Goal: Transaction & Acquisition: Obtain resource

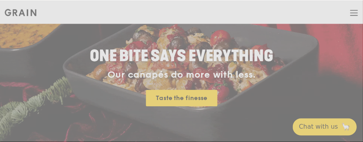
scroll to position [7, 0]
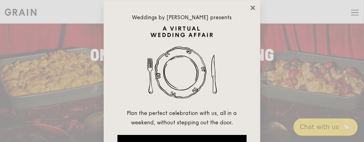
click at [254, 10] on icon at bounding box center [252, 7] width 7 height 7
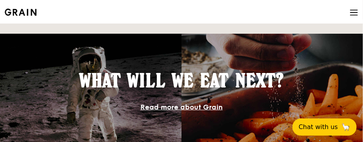
scroll to position [1018, 0]
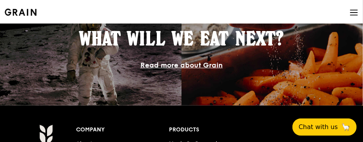
click at [357, 16] on icon at bounding box center [353, 12] width 9 height 9
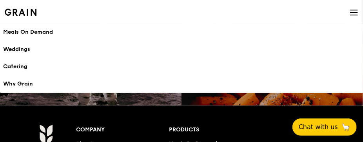
click at [19, 66] on div "Catering" at bounding box center [181, 67] width 356 height 8
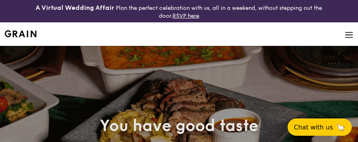
select select
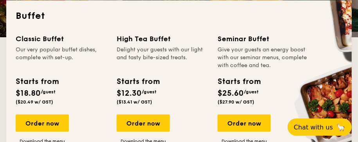
scroll to position [196, 0]
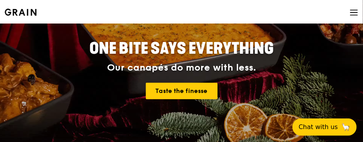
scroll to position [130, 0]
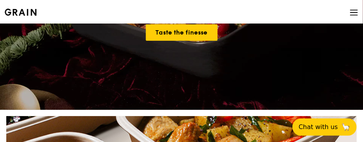
click at [352, 13] on icon at bounding box center [353, 13] width 7 height 0
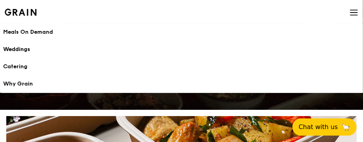
click at [11, 45] on div "Weddings" at bounding box center [181, 49] width 356 height 8
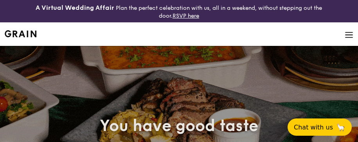
select select
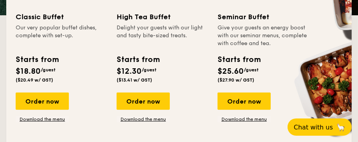
scroll to position [222, 0]
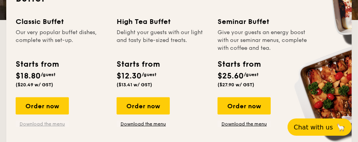
click at [32, 125] on link "Download the menu" at bounding box center [42, 124] width 53 height 6
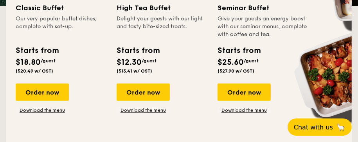
scroll to position [235, 0]
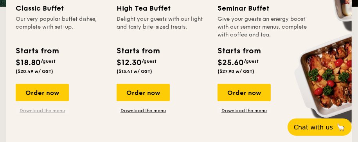
click at [43, 109] on link "Download the menu" at bounding box center [42, 110] width 53 height 6
